Goal: Information Seeking & Learning: Learn about a topic

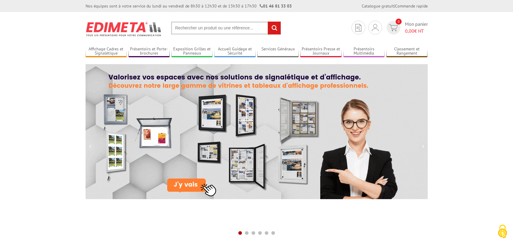
scroll to position [165, 0]
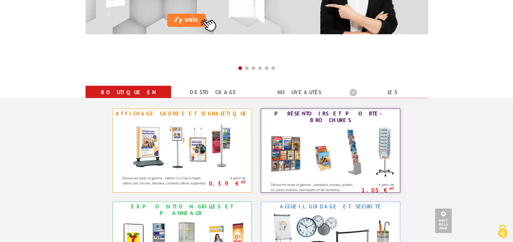
click at [344, 150] on img at bounding box center [331, 152] width 132 height 54
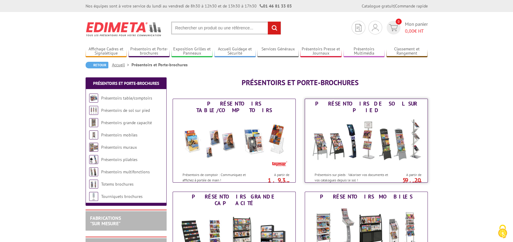
click at [370, 143] on img at bounding box center [366, 142] width 111 height 54
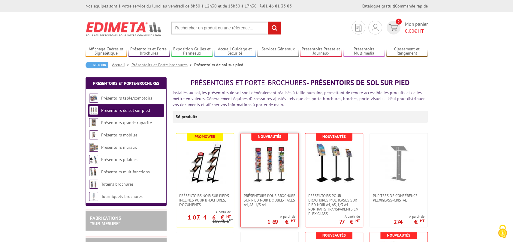
click at [270, 164] on img at bounding box center [270, 164] width 42 height 42
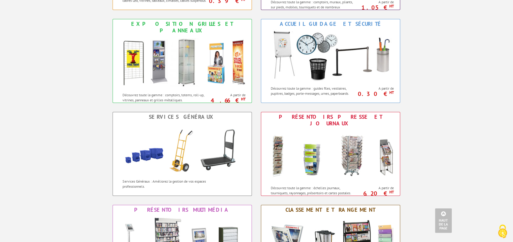
scroll to position [363, 0]
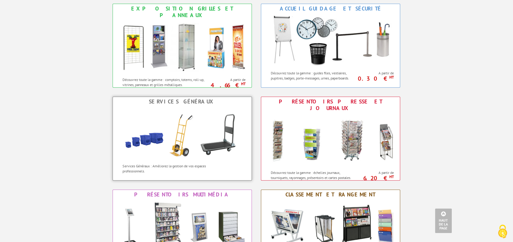
click at [168, 147] on img at bounding box center [182, 134] width 132 height 54
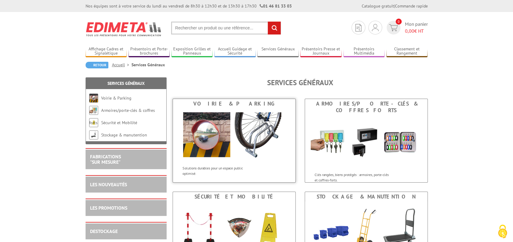
click at [232, 142] on img at bounding box center [234, 136] width 111 height 54
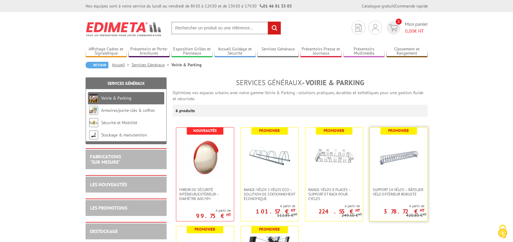
click at [399, 157] on img at bounding box center [399, 158] width 42 height 42
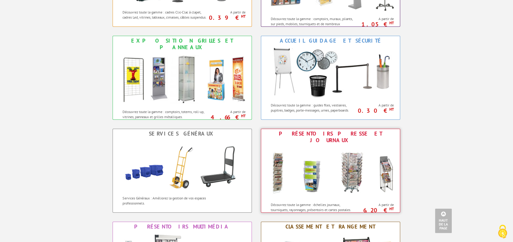
scroll to position [463, 0]
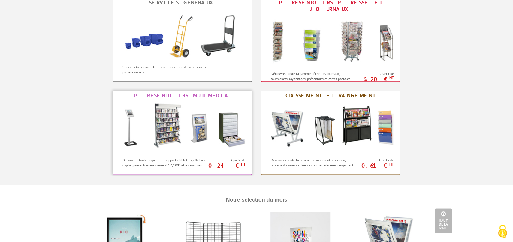
click at [187, 124] on img at bounding box center [182, 128] width 132 height 54
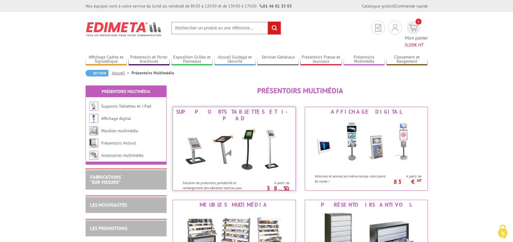
click at [235, 131] on img at bounding box center [234, 150] width 111 height 54
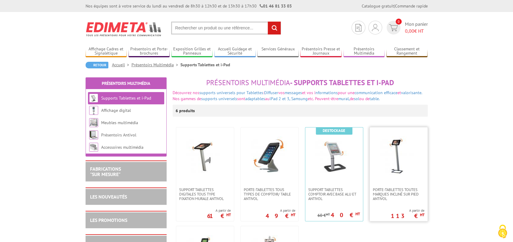
click at [400, 160] on img at bounding box center [399, 158] width 42 height 42
